Goal: Task Accomplishment & Management: Manage account settings

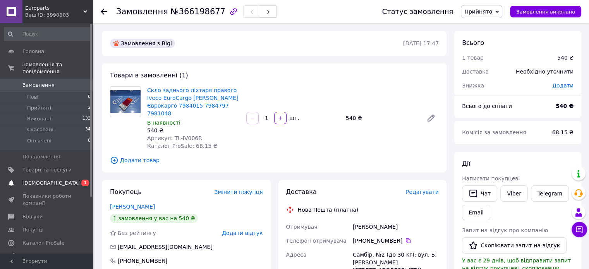
click at [51, 180] on span "[DEMOGRAPHIC_DATA]" at bounding box center [46, 183] width 49 height 7
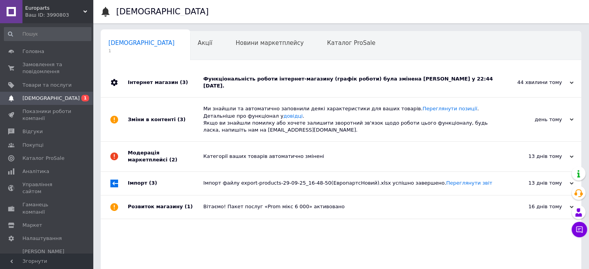
click at [307, 77] on div "Функціональність роботи інтернет-магазину (графік роботи) була змінена [PERSON_…" at bounding box center [349, 83] width 293 height 14
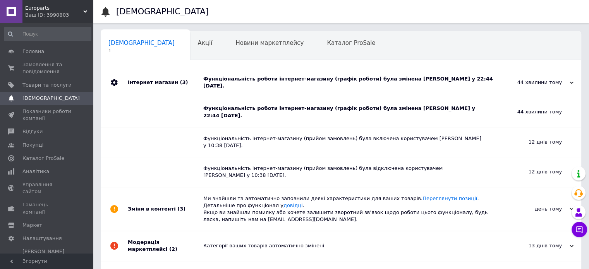
click at [300, 107] on div "Функціональність роботи інтернет-магазину (графік роботи) була змінена [PERSON_…" at bounding box center [343, 112] width 281 height 14
click at [282, 107] on div "Функціональність роботи інтернет-магазину (графік роботи) була змінена [PERSON_…" at bounding box center [343, 112] width 281 height 14
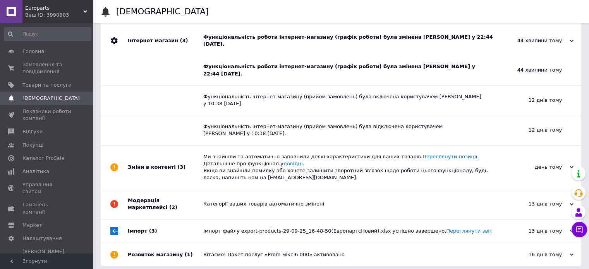
scroll to position [42, 0]
click at [43, 232] on link "Налаштування" at bounding box center [47, 238] width 95 height 13
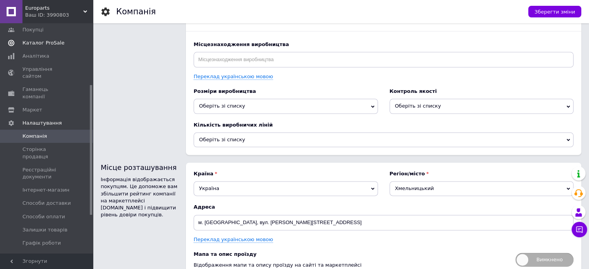
scroll to position [119, 0]
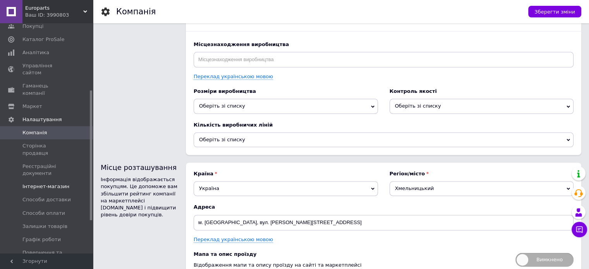
click at [57, 183] on span "Інтернет-магазин" at bounding box center [45, 186] width 47 height 7
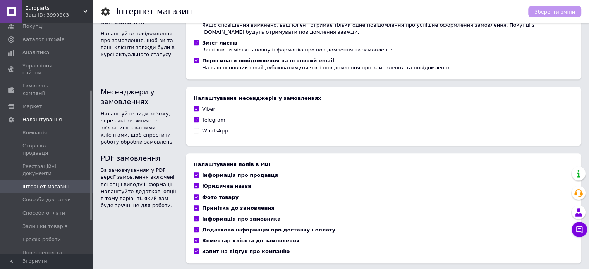
scroll to position [515, 0]
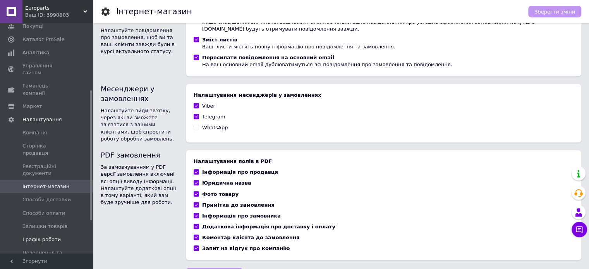
click at [59, 236] on span "Графік роботи" at bounding box center [46, 239] width 49 height 7
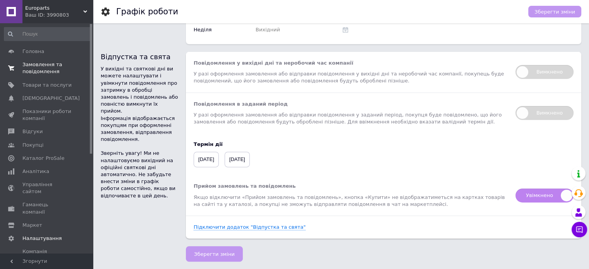
click at [47, 72] on span "Замовлення та повідомлення" at bounding box center [46, 68] width 49 height 14
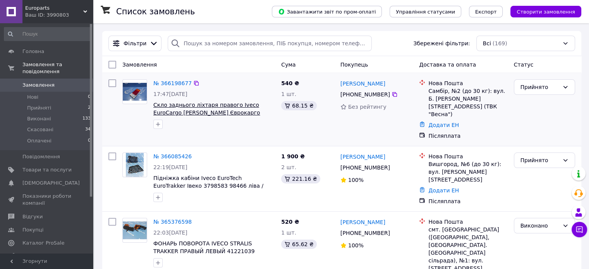
click at [188, 111] on span "Скло заднього ліхтаря правого Iveco EuroCargo [PERSON_NAME] Єврокарго 7984015 7…" at bounding box center [206, 113] width 107 height 22
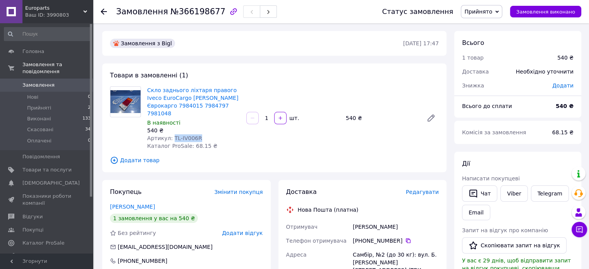
drag, startPoint x: 195, startPoint y: 132, endPoint x: 171, endPoint y: 134, distance: 24.1
click at [171, 134] on div "Артикул: TL-IV006R" at bounding box center [193, 138] width 93 height 8
copy span "TL-IV006R"
click at [81, 21] on div "Europarts Ваш ID: 3990803" at bounding box center [57, 11] width 71 height 23
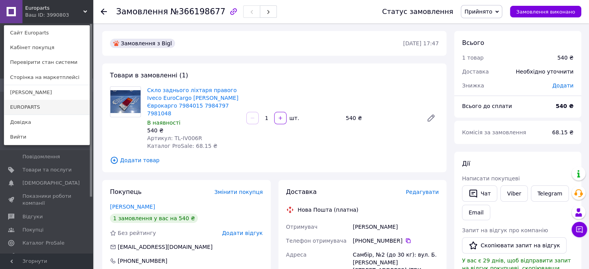
click at [48, 101] on link "EUROPARTS" at bounding box center [46, 107] width 85 height 15
